Goal: Task Accomplishment & Management: Use online tool/utility

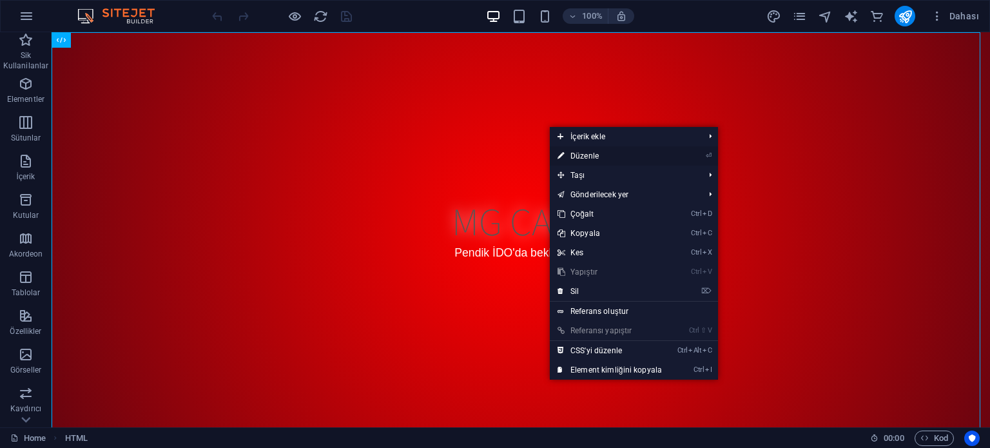
click at [575, 151] on link "⏎ Düzenle" at bounding box center [610, 155] width 120 height 19
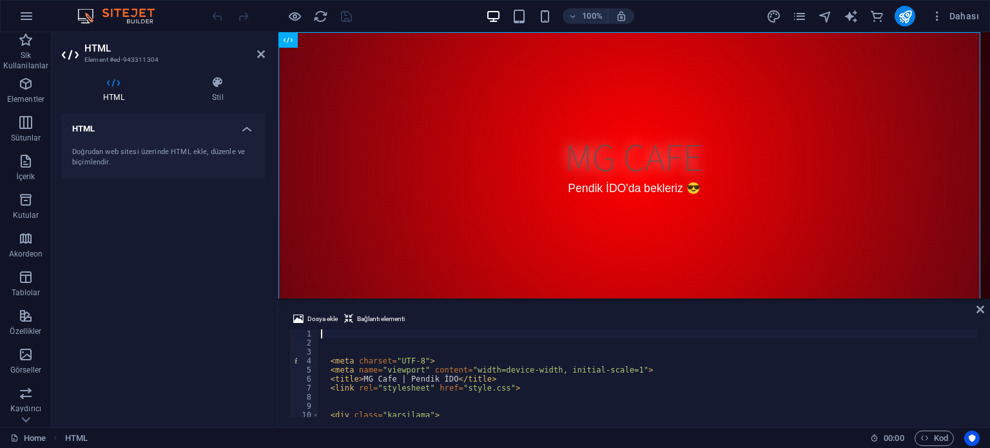
scroll to position [77, 0]
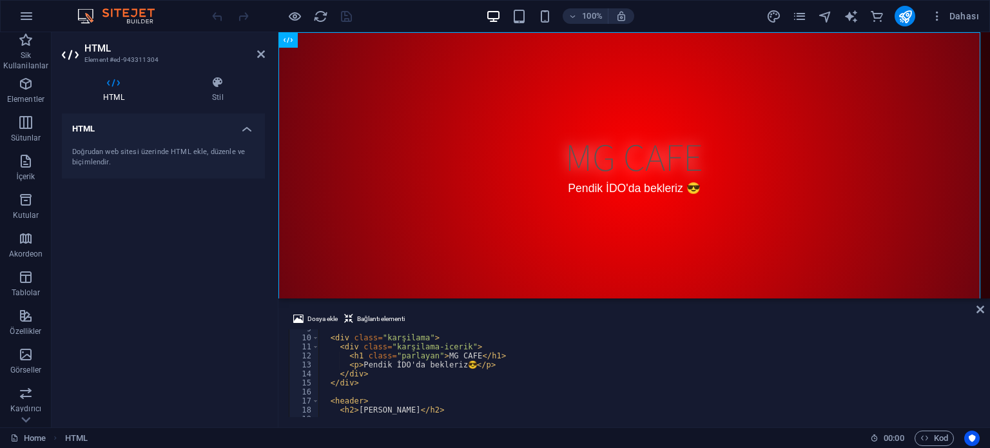
type textarea "<p>Pendik İDO'ya bekleriz 😎</p>"
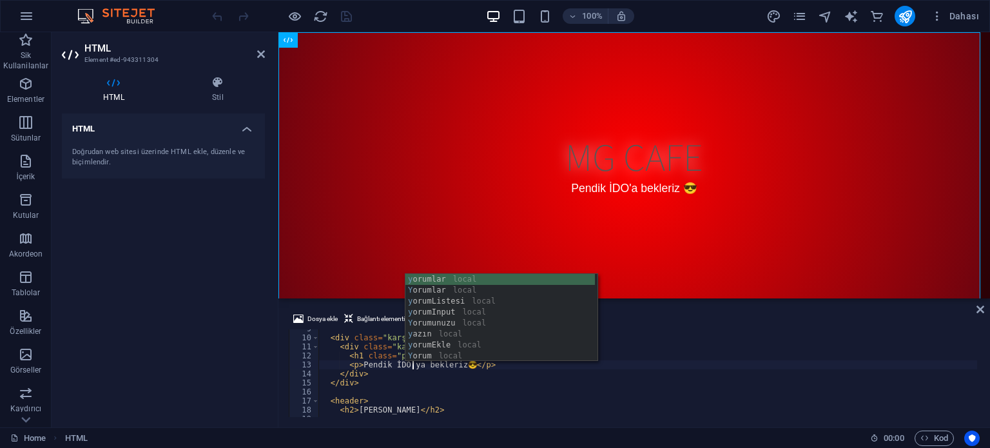
scroll to position [0, 8]
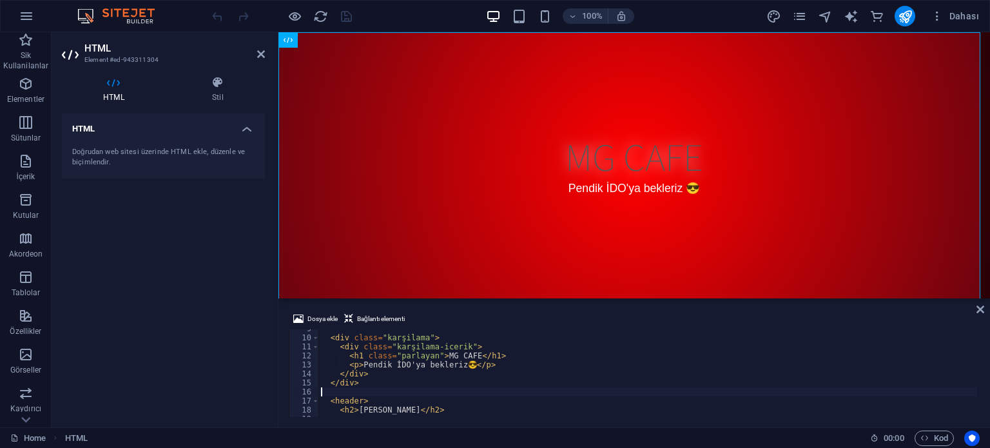
scroll to position [0, 0]
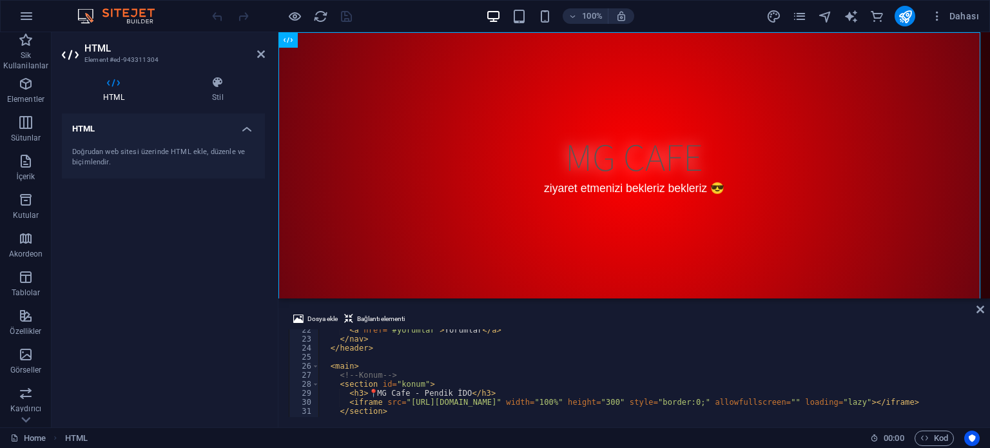
scroll to position [348, 0]
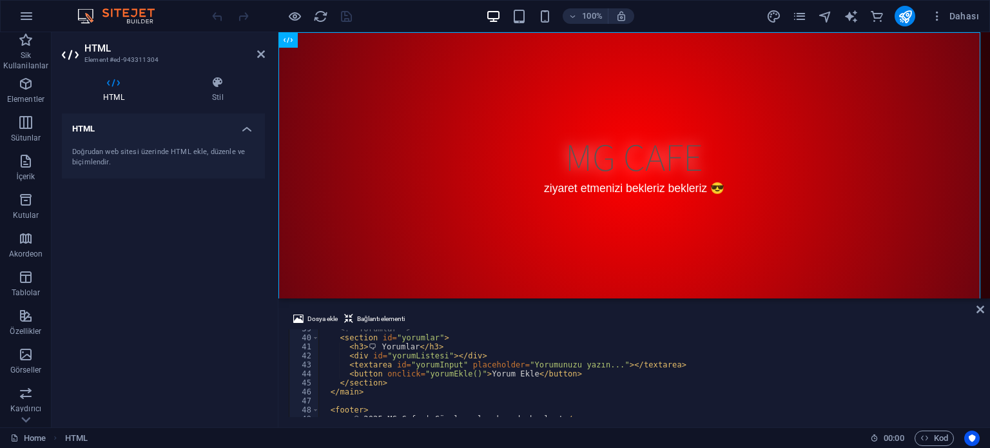
type textarea "</section>"
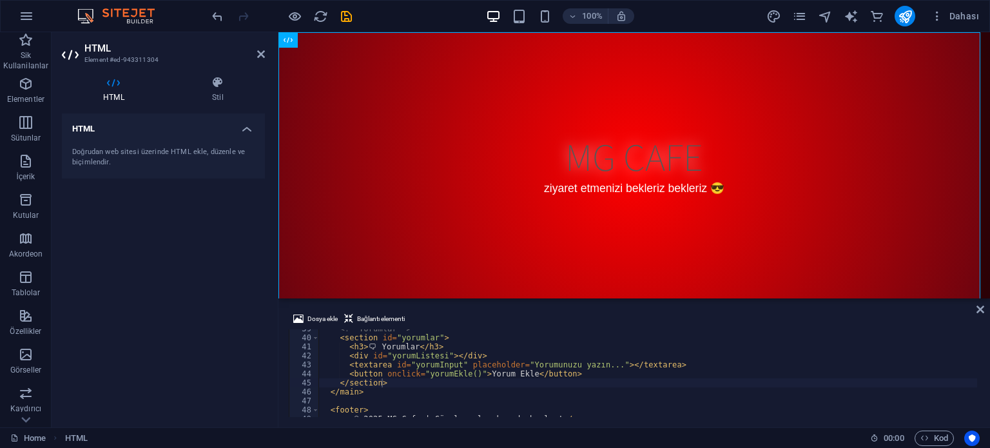
click at [974, 311] on div "Dosya ekle Bağlantı elementi" at bounding box center [634, 320] width 691 height 19
click at [977, 305] on icon at bounding box center [980, 309] width 8 height 10
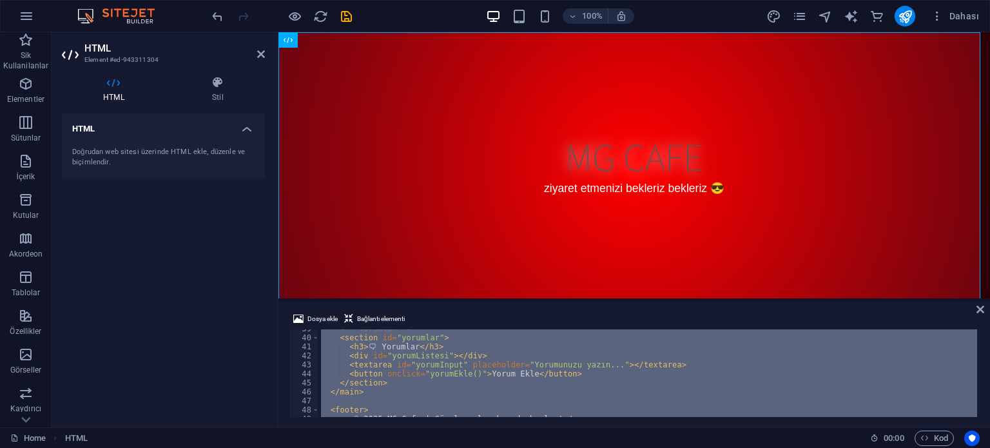
type textarea "</html>"
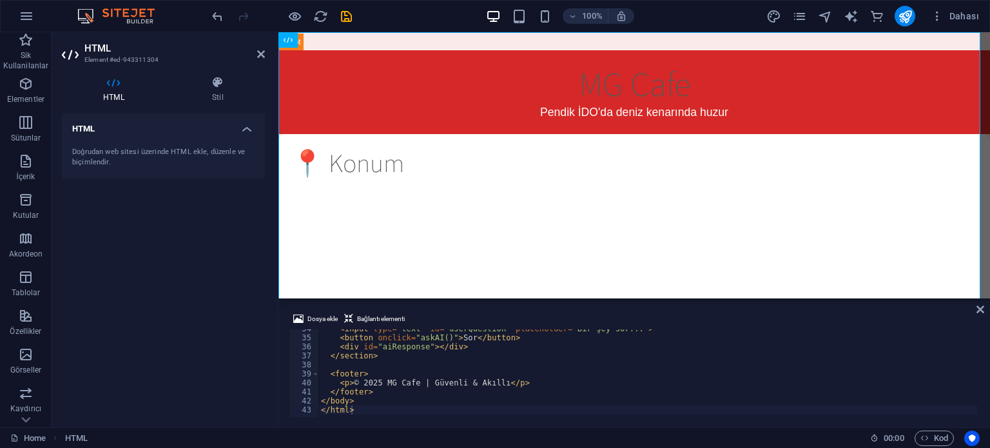
click at [982, 314] on div "Dosya ekle Bağlantı elementi </html> 34 35 36 37 38 39 40 41 42 43 < input type…" at bounding box center [633, 364] width 711 height 126
click at [979, 309] on icon at bounding box center [980, 309] width 8 height 10
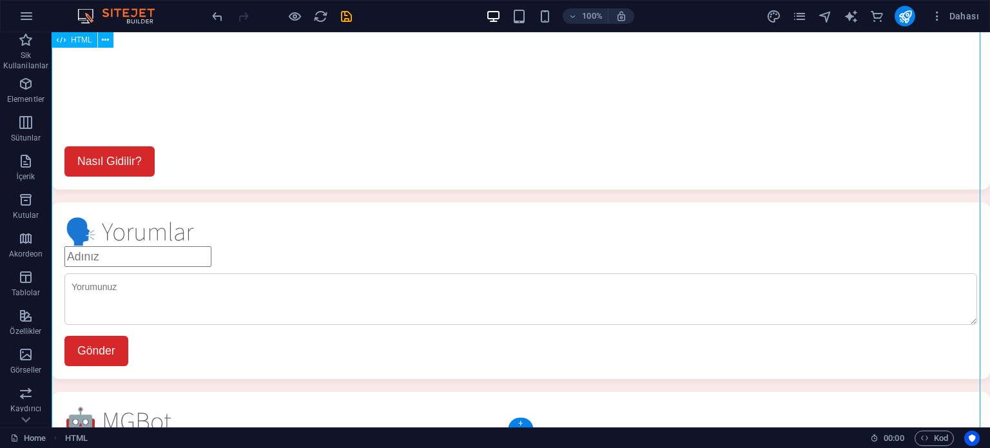
scroll to position [0, 0]
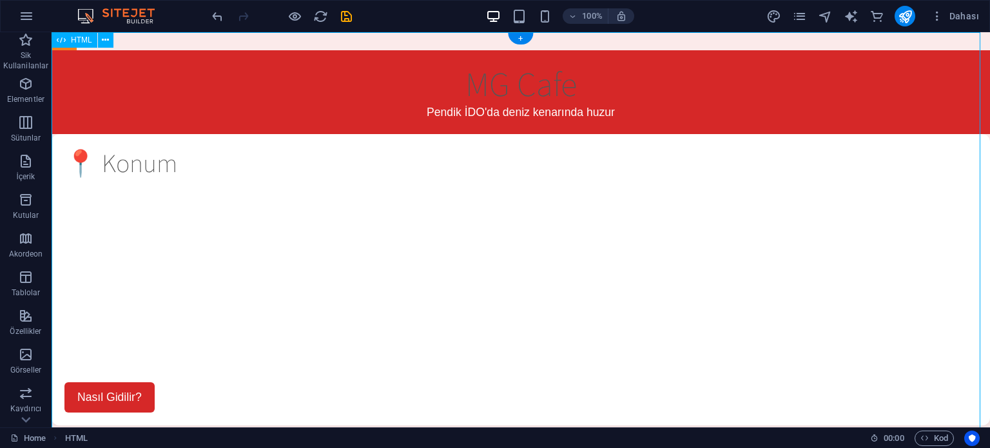
click at [536, 126] on div "MG Cafe - Pendik İDO MG Cafe Pendik İDO'da deniz kenarında huzur 📍 Konum Nasıl …" at bounding box center [521, 407] width 938 height 750
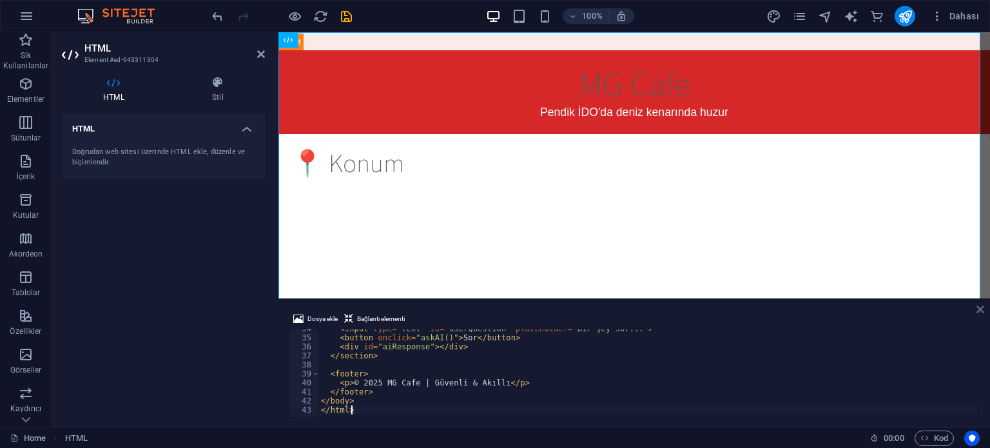
click at [977, 314] on icon at bounding box center [980, 309] width 8 height 10
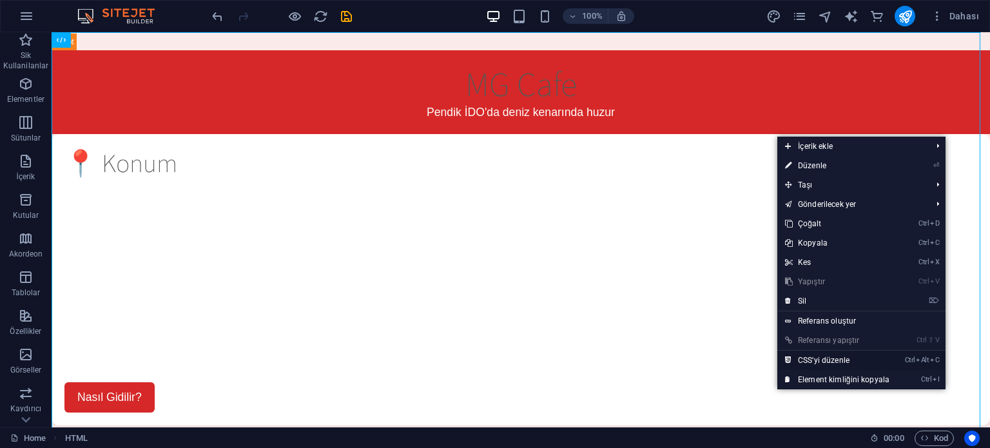
click at [801, 356] on link "Ctrl Alt C CSS'yi düzenle" at bounding box center [837, 359] width 120 height 19
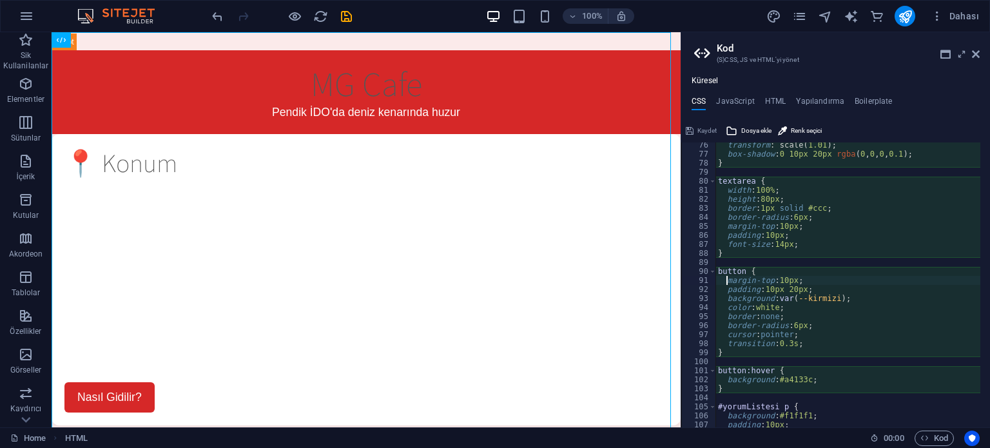
scroll to position [678, 0]
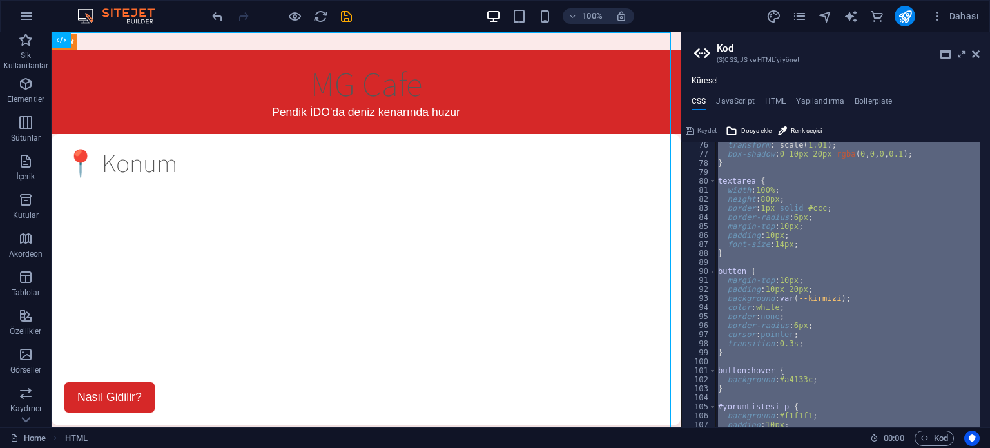
paste textarea
type textarea "}"
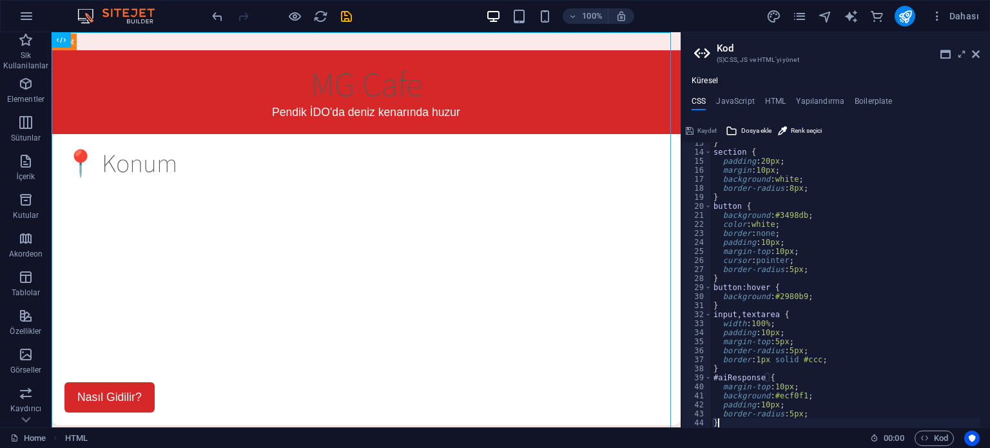
click at [704, 129] on span "Kaydet" at bounding box center [706, 130] width 19 height 15
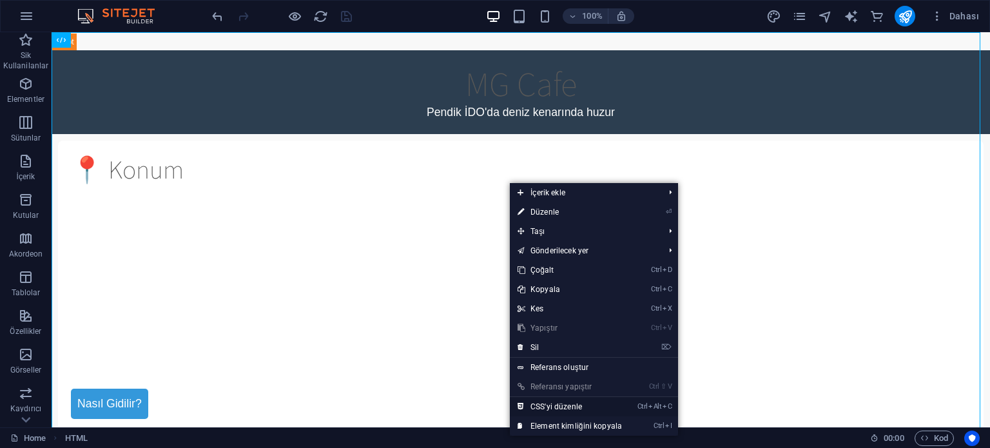
drag, startPoint x: 555, startPoint y: 401, endPoint x: 504, endPoint y: 368, distance: 60.4
click at [555, 401] on link "Ctrl Alt C CSS'yi düzenle" at bounding box center [570, 406] width 120 height 19
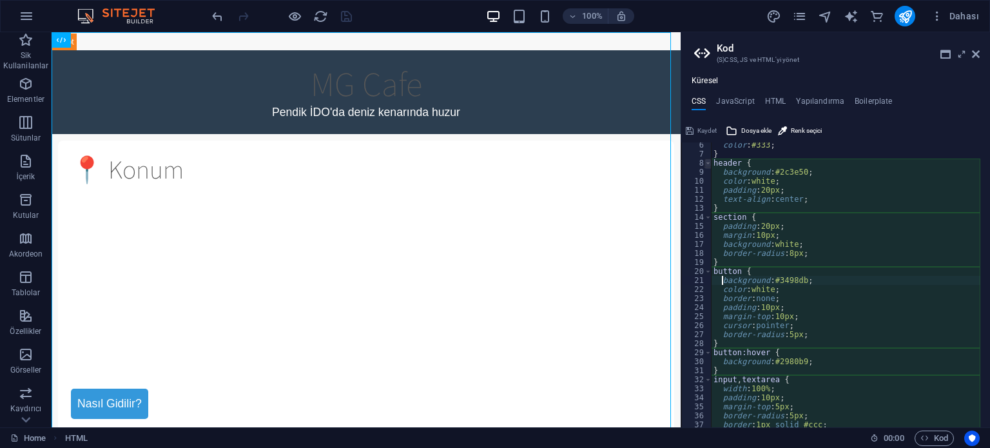
scroll to position [46, 0]
click at [745, 104] on h4 "JavaScript" at bounding box center [735, 104] width 38 height 14
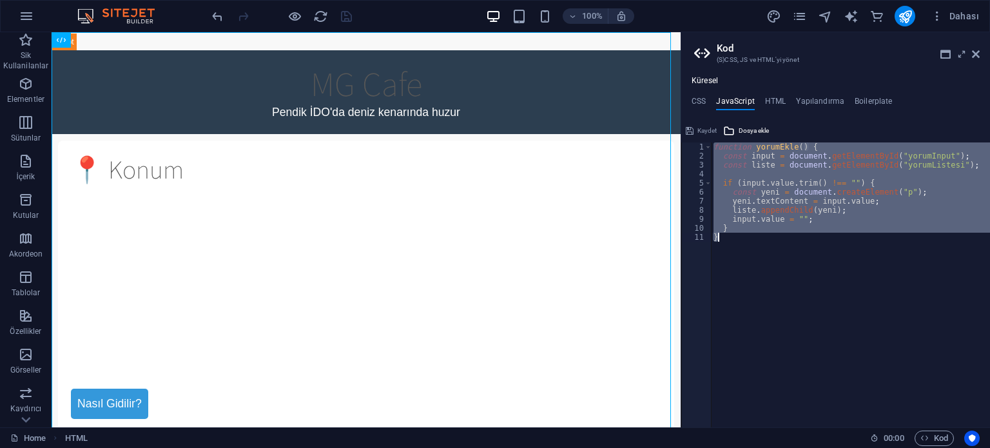
paste textarea
type textarea "}"
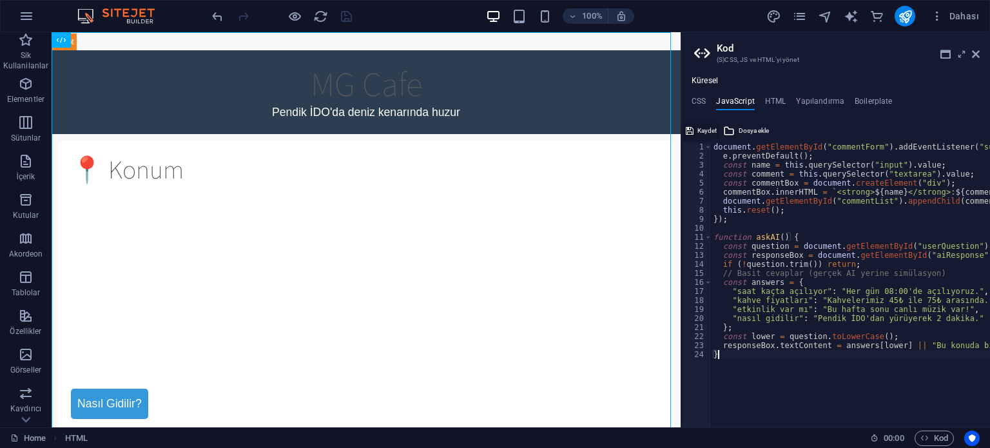
click at [700, 126] on span "Kaydet" at bounding box center [706, 130] width 19 height 15
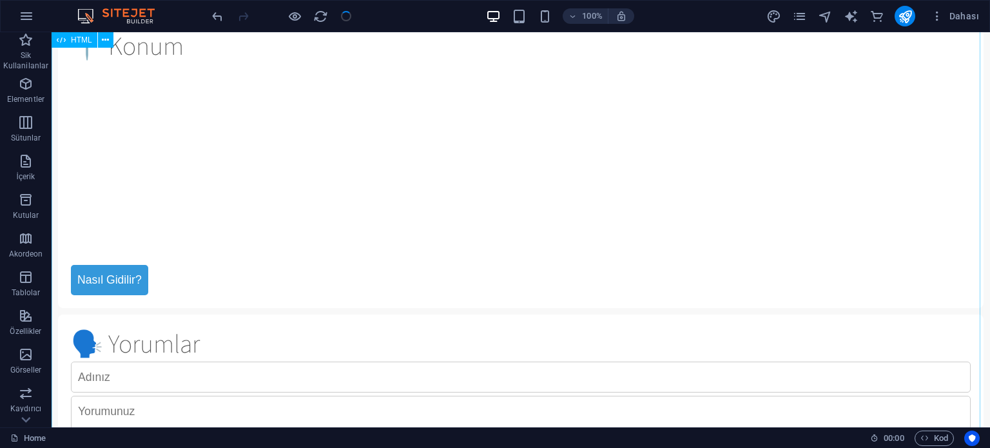
scroll to position [129, 0]
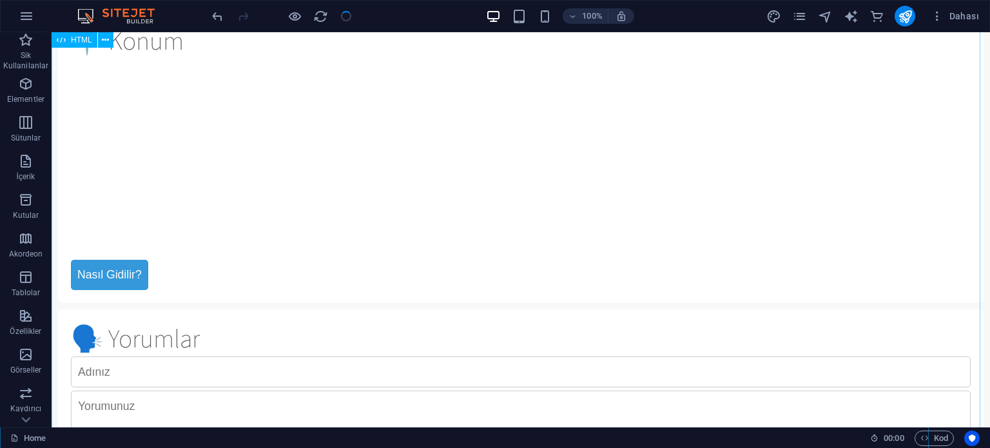
click at [107, 283] on div "MG Cafe - Pendik İDO MG Cafe Pendik İDO'da deniz kenarında huzur 📍 Konum Nasıl …" at bounding box center [521, 286] width 938 height 766
click at [109, 274] on div "MG Cafe - Pendik İDO MG Cafe Pendik İDO'da deniz kenarında huzur 📍 Konum Nasıl …" at bounding box center [521, 286] width 938 height 766
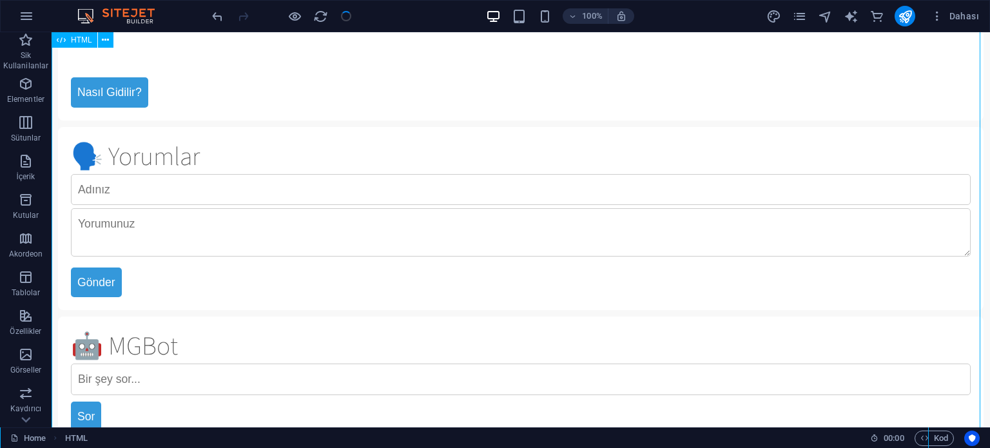
scroll to position [322, 0]
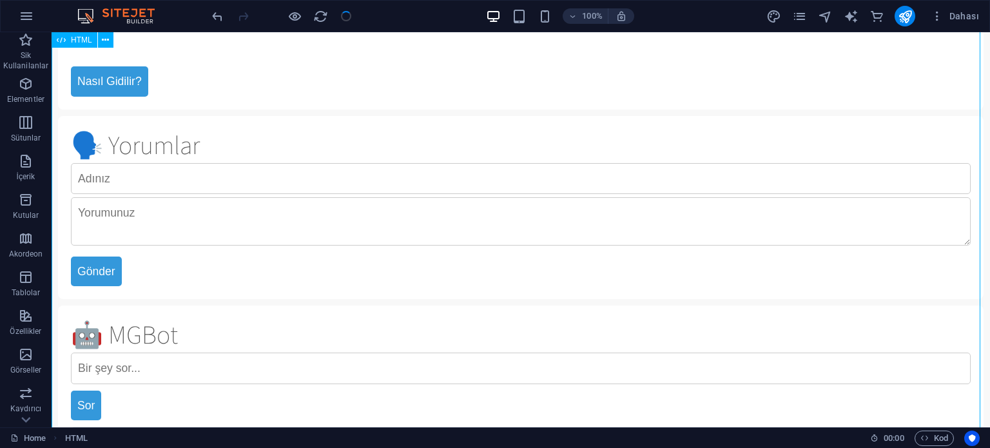
drag, startPoint x: 129, startPoint y: 193, endPoint x: 134, endPoint y: 183, distance: 11.3
click at [130, 193] on div "MG Cafe - Pendik İDO MG Cafe Pendik İDO'da deniz kenarında huzur 📍 Konum Nasıl …" at bounding box center [521, 93] width 938 height 766
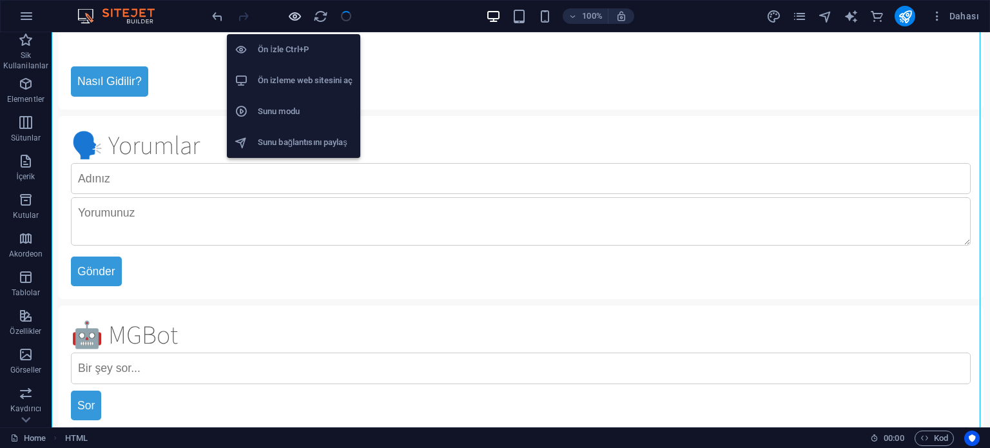
click at [294, 18] on icon "button" at bounding box center [294, 16] width 15 height 15
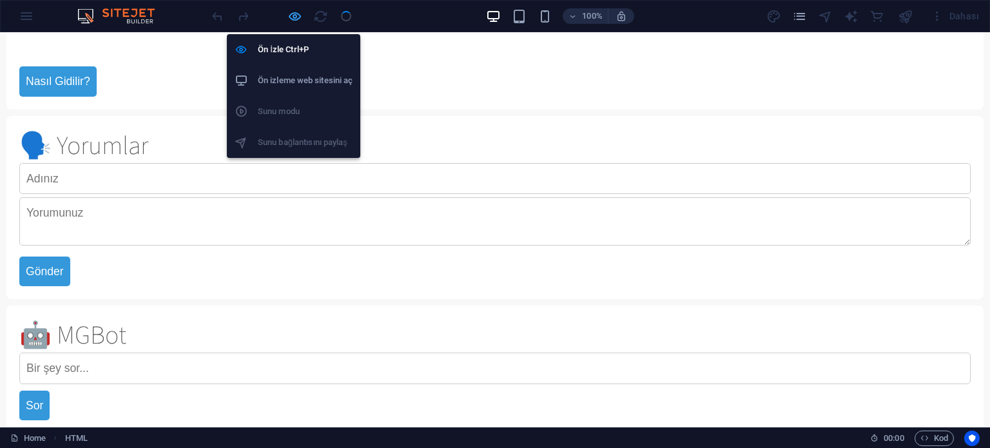
scroll to position [303, 0]
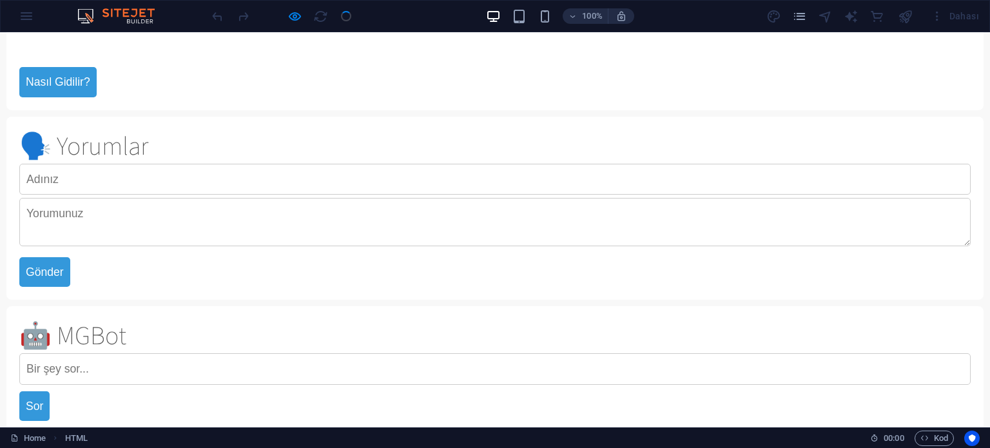
click at [70, 175] on input "text" at bounding box center [494, 179] width 951 height 31
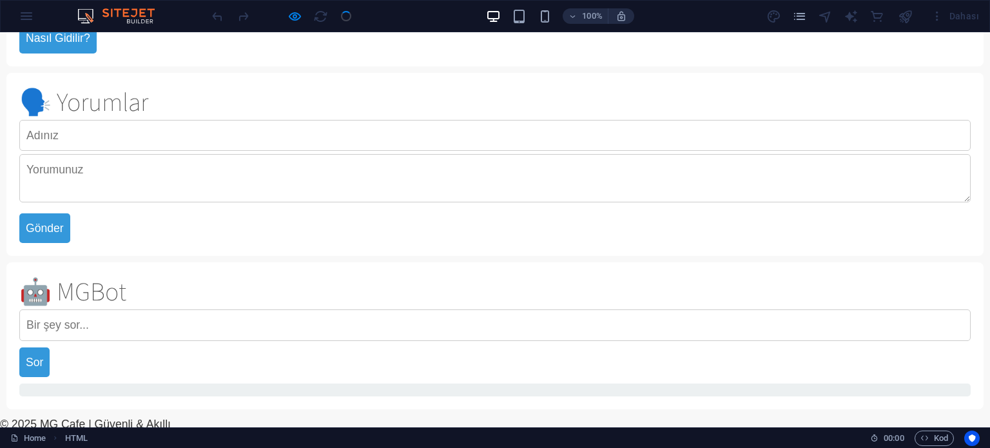
scroll to position [350, 0]
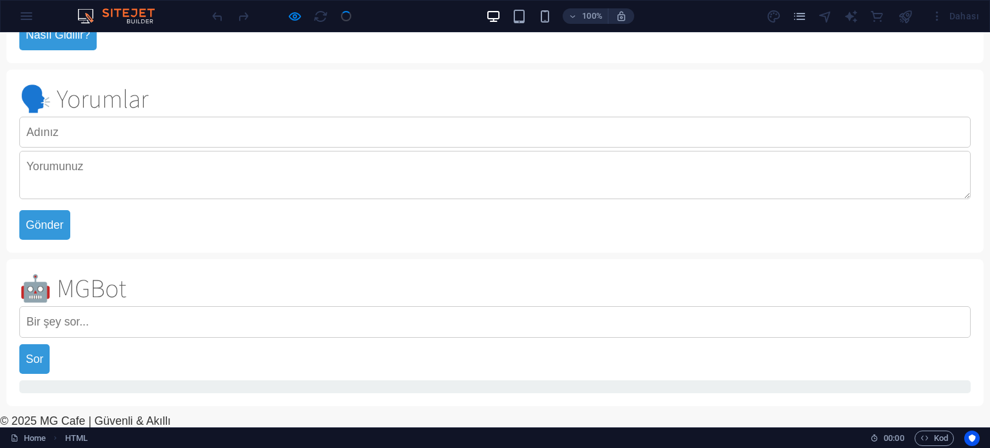
click at [41, 323] on input "text" at bounding box center [494, 321] width 951 height 31
type input "saat kaçta açılıyor"
click at [28, 370] on button "Sor" at bounding box center [34, 359] width 30 height 30
click at [36, 364] on button "Sor" at bounding box center [34, 359] width 30 height 30
drag, startPoint x: 119, startPoint y: 318, endPoint x: 0, endPoint y: 249, distance: 137.7
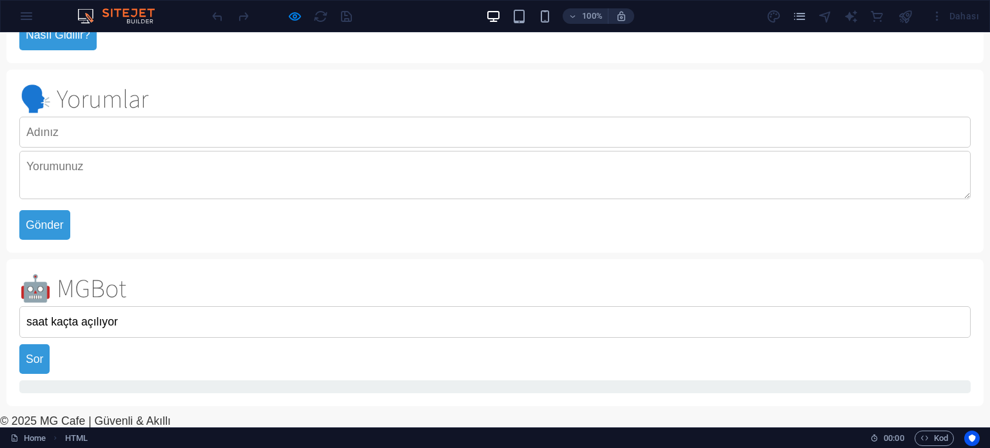
click at [0, 249] on div "MG Cafe - Pendik İDO MG Cafe Pendik İDO'da deniz kenarında huzur 📍 Konum Nasıl …" at bounding box center [495, 56] width 990 height 748
click at [285, 9] on div at bounding box center [281, 16] width 144 height 21
click at [289, 12] on icon "button" at bounding box center [294, 16] width 15 height 15
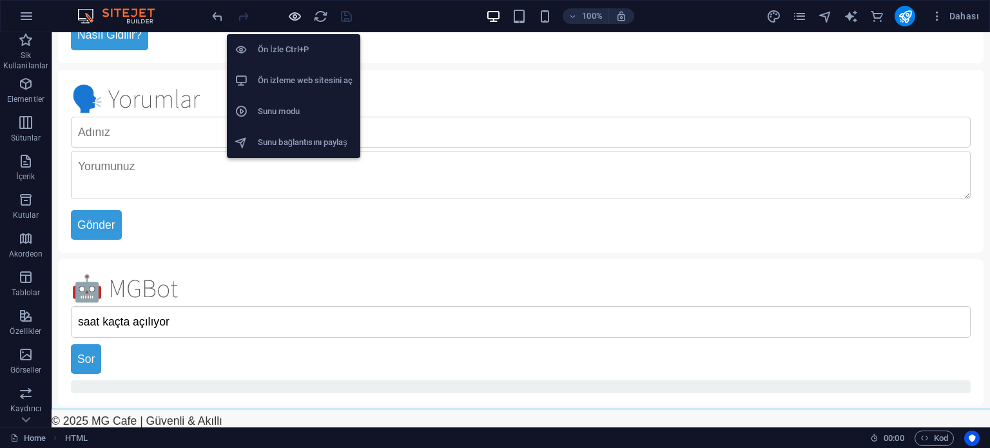
scroll to position [369, 0]
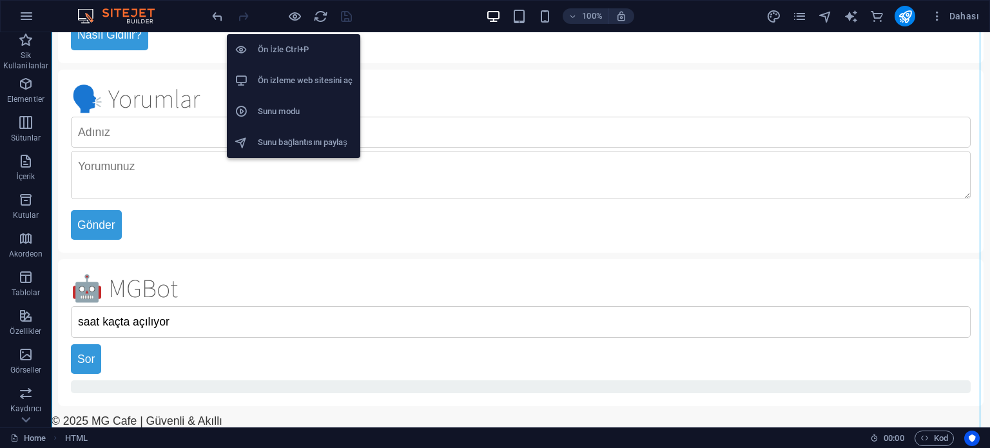
click at [293, 77] on h6 "Ön izleme web sitesini aç" at bounding box center [305, 80] width 95 height 15
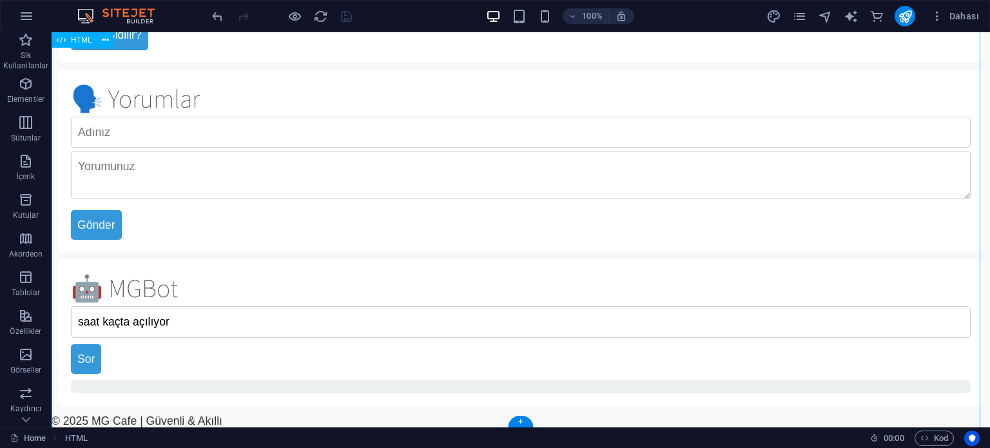
click at [264, 51] on div "MG Cafe - Pendik İDO MG Cafe Pendik İDO'da deniz kenarında huzur 📍 Konum Nasıl …" at bounding box center [521, 47] width 938 height 766
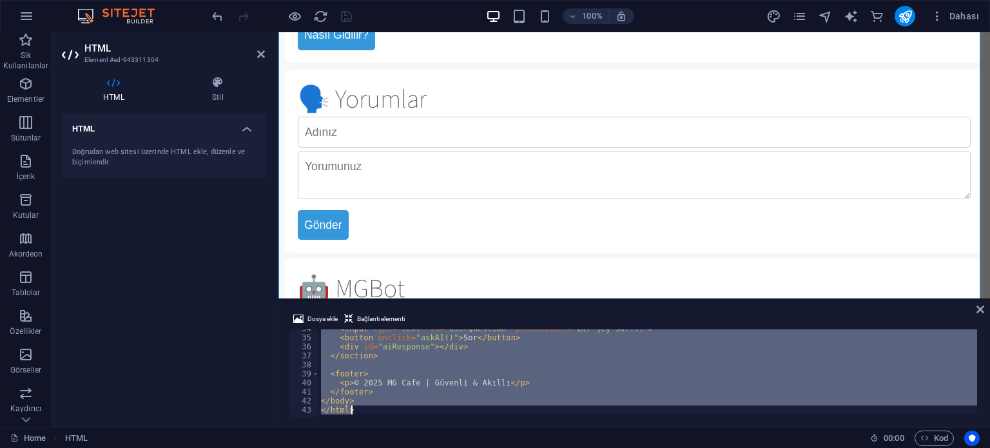
type textarea "</html>"
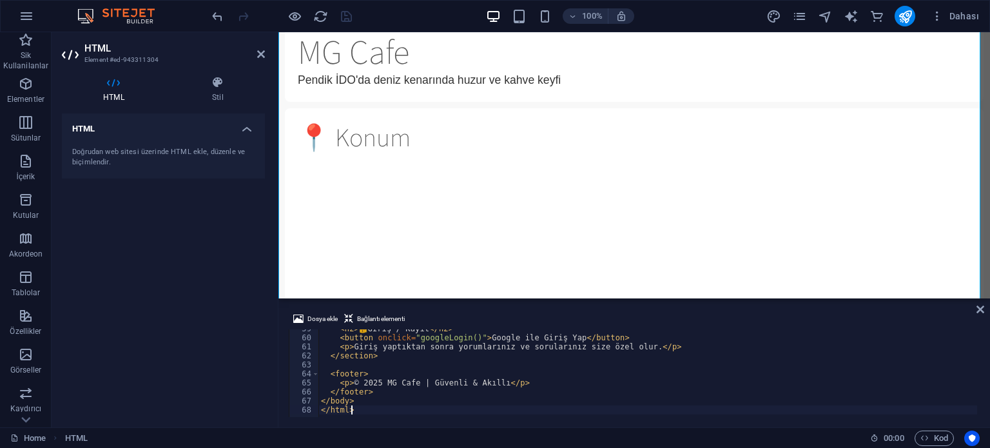
scroll to position [129, 0]
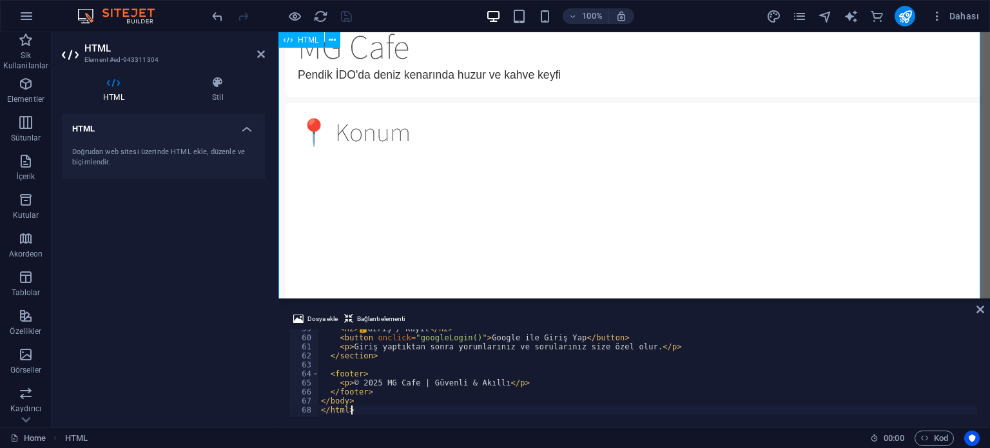
click at [369, 159] on div "MG Cafe - Pendik İDO Ana Sayfa Konum Yorumlar MGBot Giriş MG Cafe Pendik İDO'da…" at bounding box center [633, 409] width 711 height 1013
click at [980, 311] on icon at bounding box center [980, 309] width 8 height 10
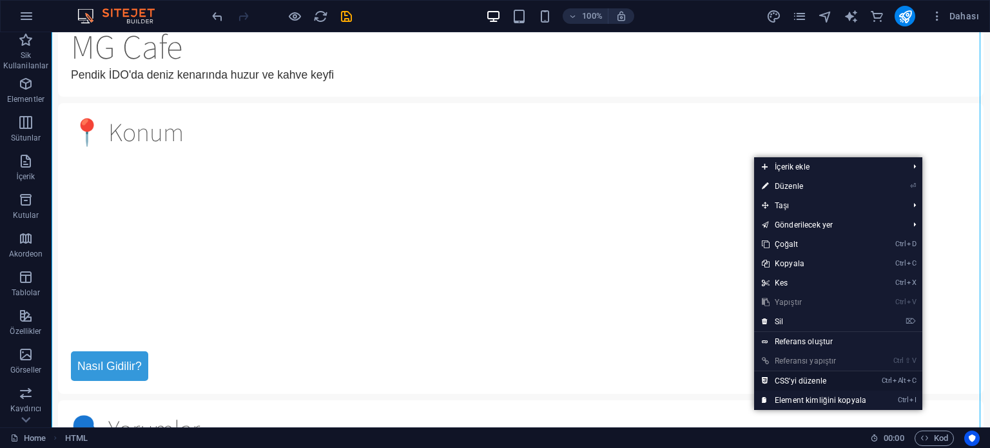
click at [789, 378] on link "Ctrl Alt C CSS'yi düzenle" at bounding box center [814, 380] width 120 height 19
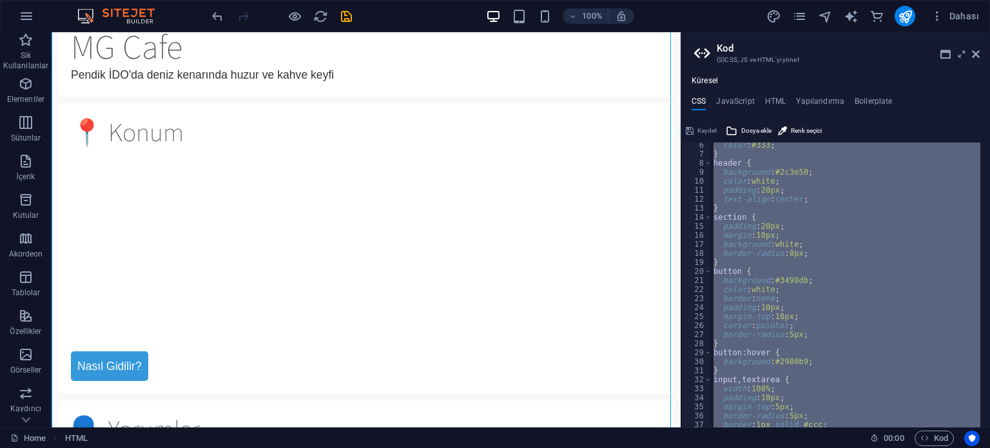
paste textarea
type textarea "}"
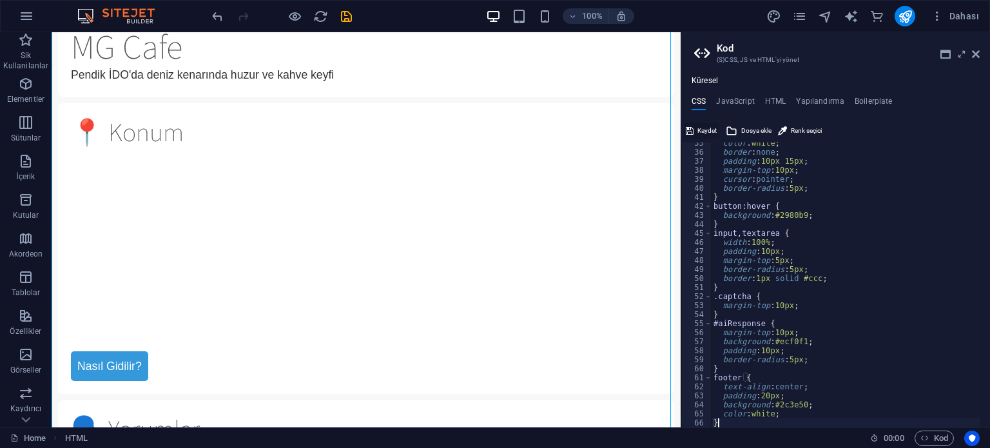
click at [704, 130] on span "Kaydet" at bounding box center [706, 130] width 19 height 15
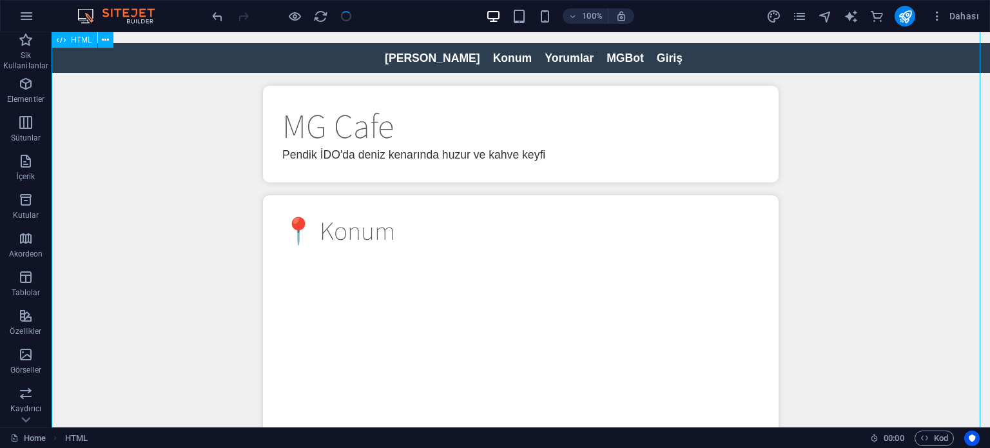
scroll to position [0, 0]
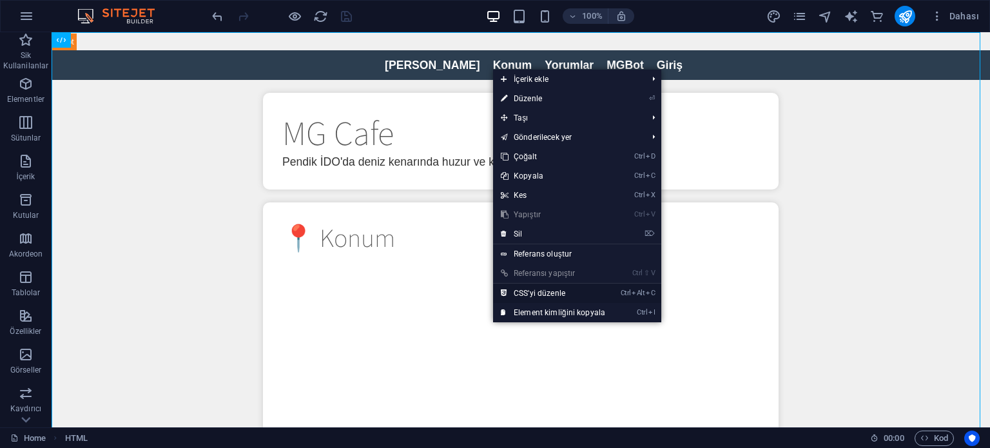
drag, startPoint x: 523, startPoint y: 292, endPoint x: 466, endPoint y: 235, distance: 80.2
click at [523, 292] on link "Ctrl Alt C CSS'yi düzenle" at bounding box center [553, 292] width 120 height 19
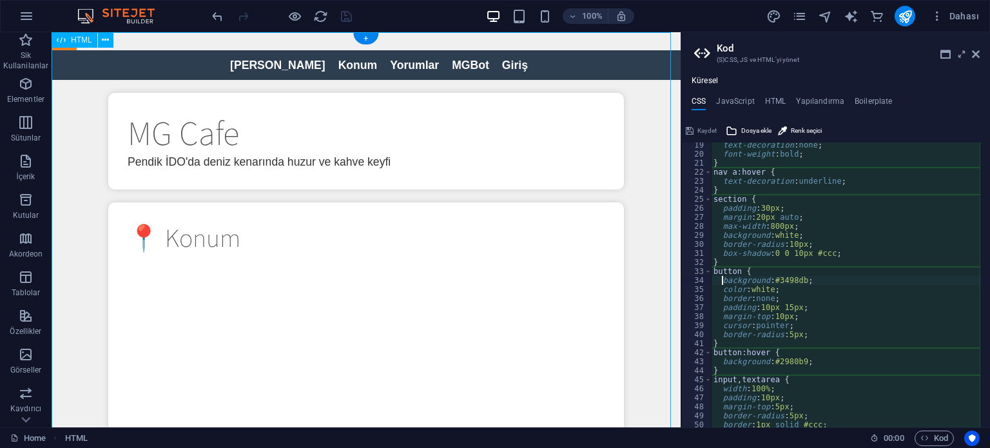
scroll to position [164, 0]
click at [729, 106] on h4 "JavaScript" at bounding box center [735, 104] width 38 height 14
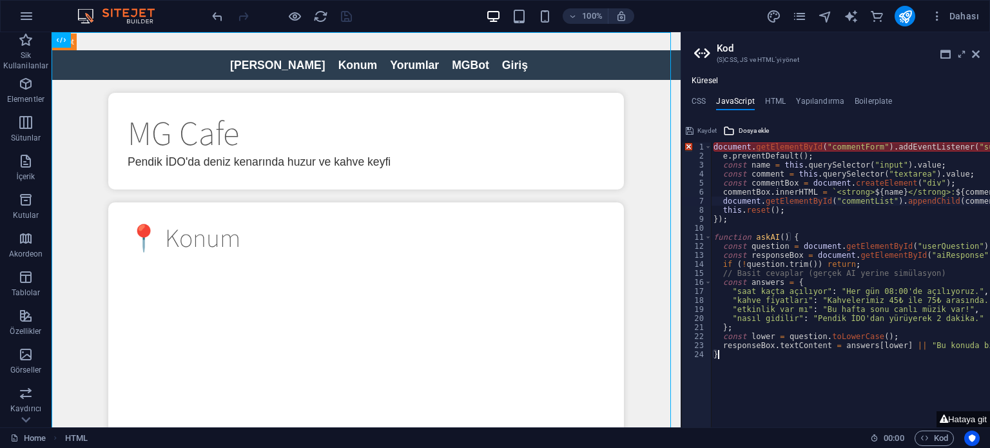
click at [749, 204] on div "document . getElementById ( "commentForm" ) . addEventListener ( "submit" , fun…" at bounding box center [928, 288] width 435 height 293
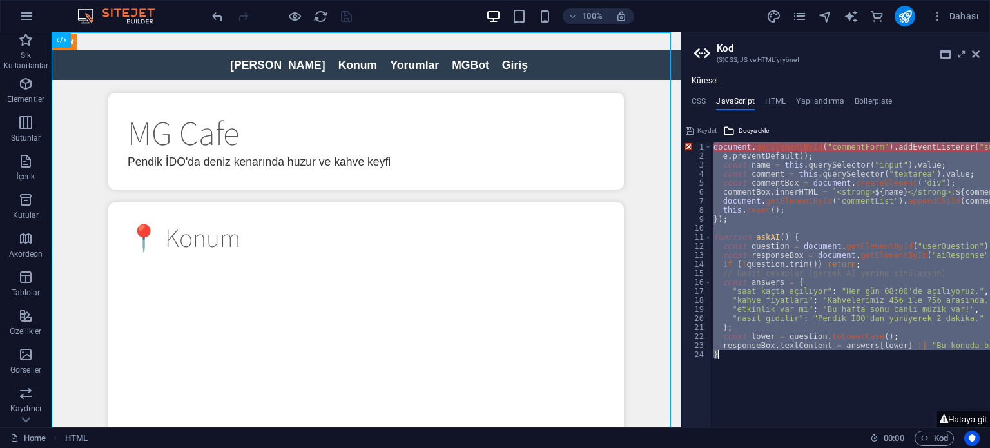
paste textarea
type textarea "}"
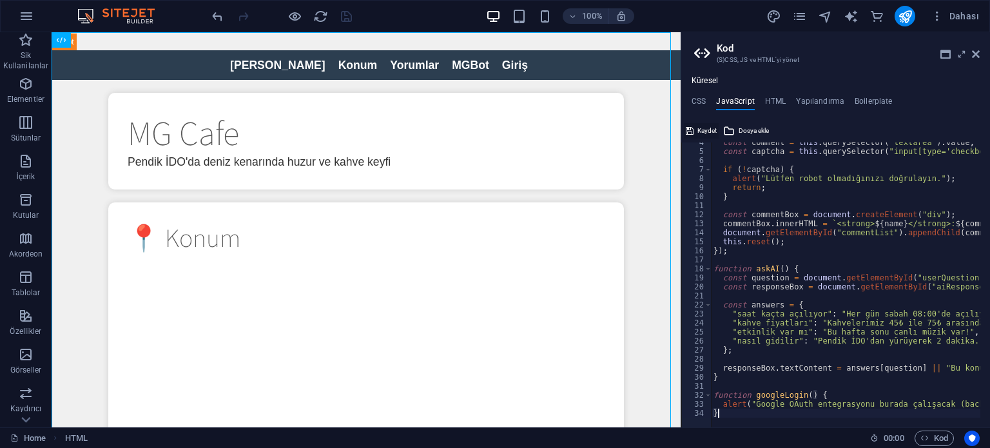
click at [711, 133] on span "Kaydet" at bounding box center [706, 130] width 19 height 15
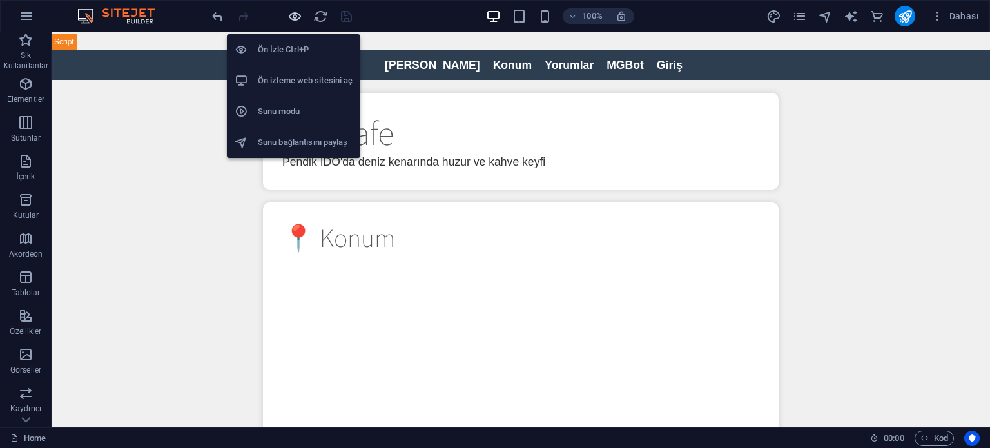
click at [292, 14] on icon "button" at bounding box center [294, 16] width 15 height 15
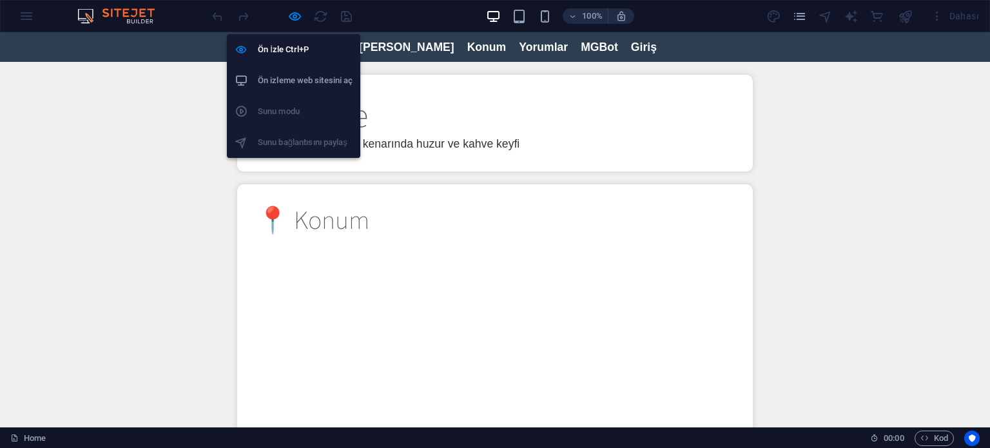
click at [274, 77] on h6 "Ön izleme web sitesini aç" at bounding box center [305, 80] width 95 height 15
